Goal: Task Accomplishment & Management: Manage account settings

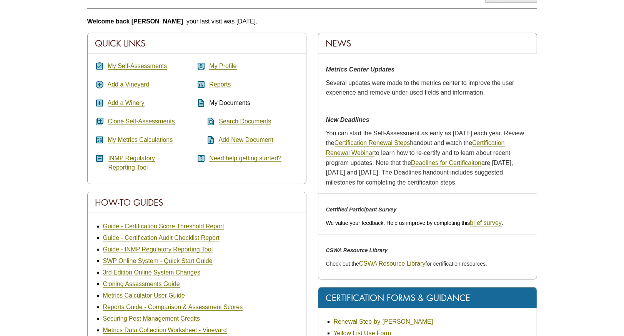
scroll to position [103, 0]
click at [157, 65] on link "My Self-Assessments" at bounding box center [137, 65] width 59 height 7
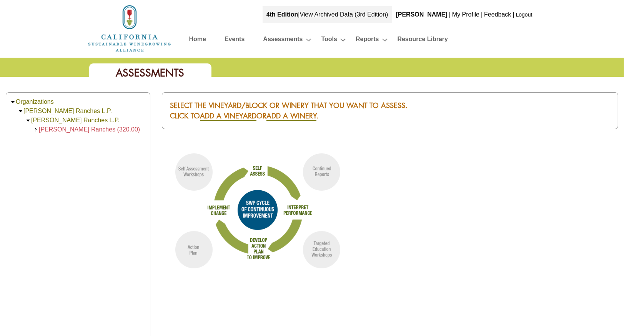
click at [78, 130] on span "[PERSON_NAME] Ranches (320.00)" at bounding box center [89, 129] width 101 height 7
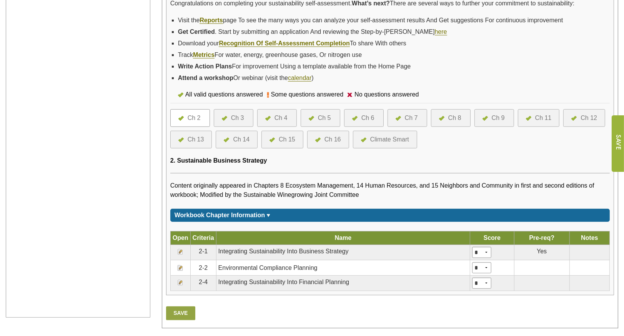
scroll to position [209, 0]
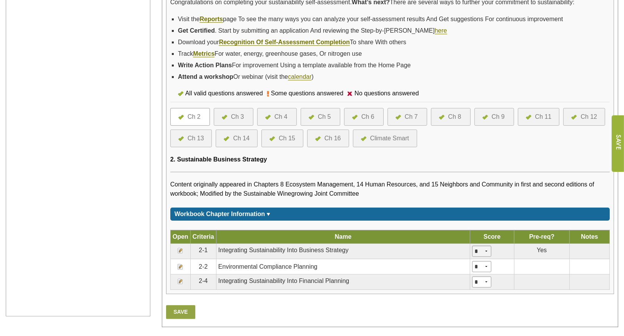
click at [487, 248] on select "* * * *" at bounding box center [481, 251] width 19 height 11
click at [178, 248] on img at bounding box center [180, 251] width 6 height 6
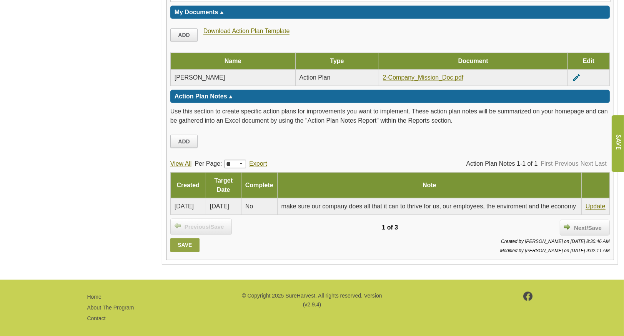
scroll to position [1145, 0]
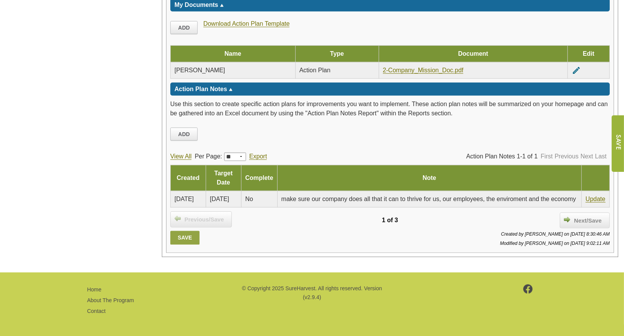
click at [557, 235] on span "Created by Eric Oberti on 2/7/2025 8:30:46 AM Modified by Eric Oberti on 2/7/20…" at bounding box center [555, 238] width 110 height 15
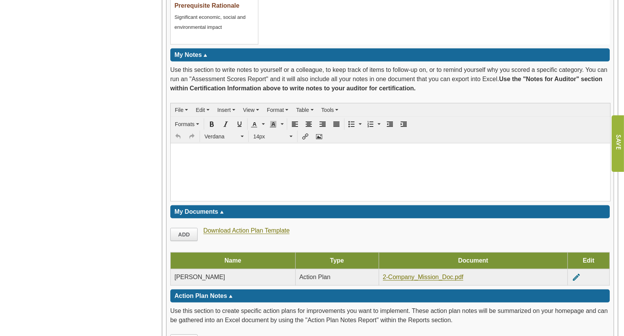
scroll to position [933, 0]
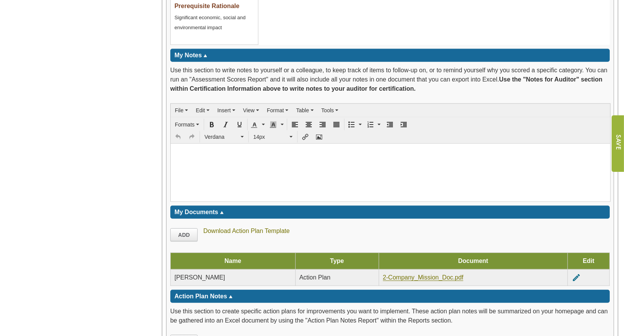
click at [268, 228] on link "Download Action Plan Template" at bounding box center [246, 231] width 86 height 7
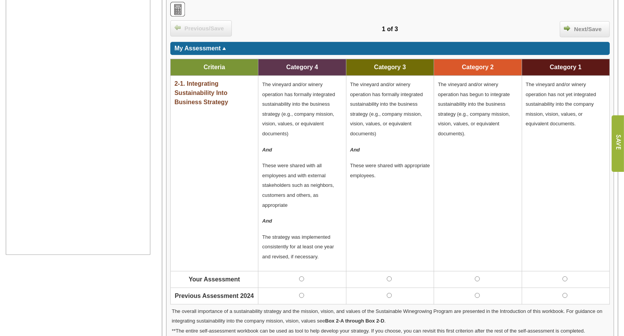
scroll to position [100, 0]
